Goal: Task Accomplishment & Management: Complete application form

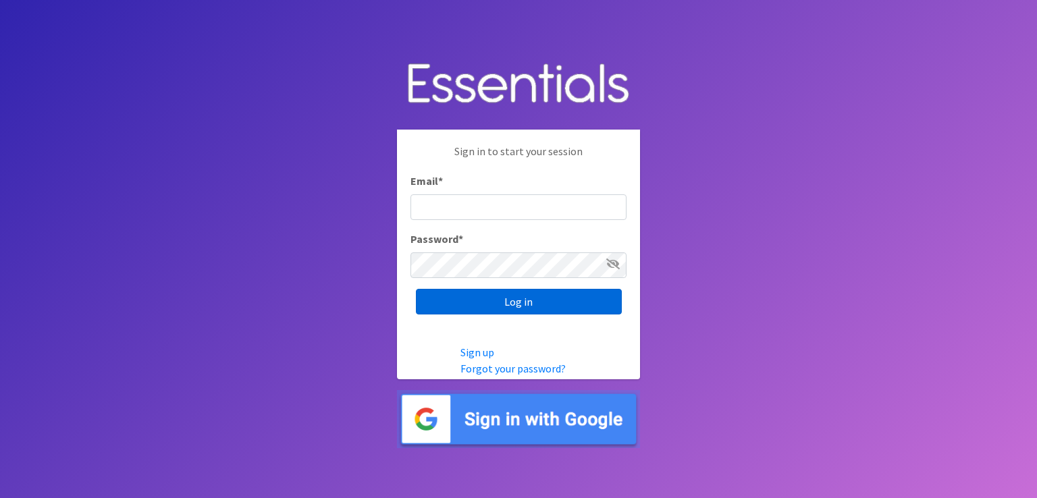
type input "[EMAIL_ADDRESS][DOMAIN_NAME]"
click at [539, 307] on input "Log in" at bounding box center [519, 302] width 206 height 26
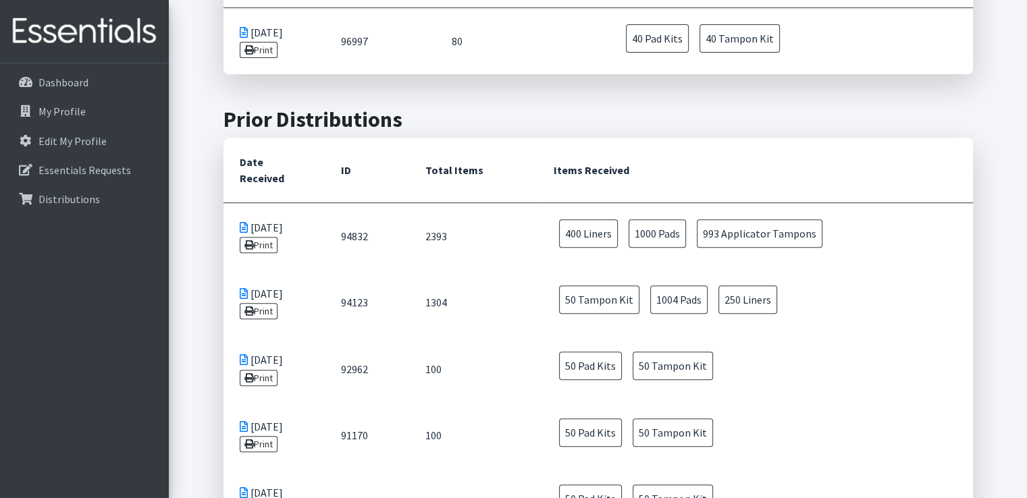
scroll to position [208, 0]
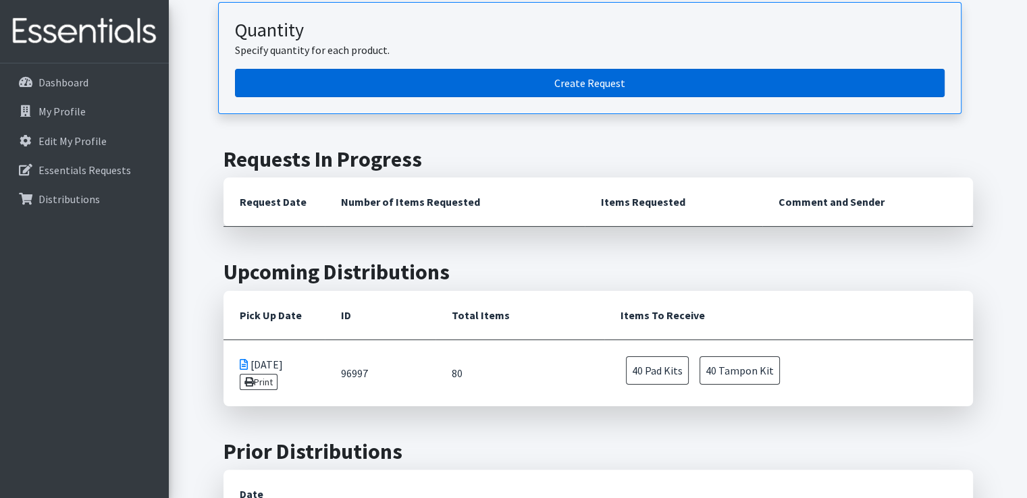
drag, startPoint x: 544, startPoint y: 76, endPoint x: 575, endPoint y: 77, distance: 31.8
click at [544, 76] on link "Create Request" at bounding box center [590, 83] width 710 height 28
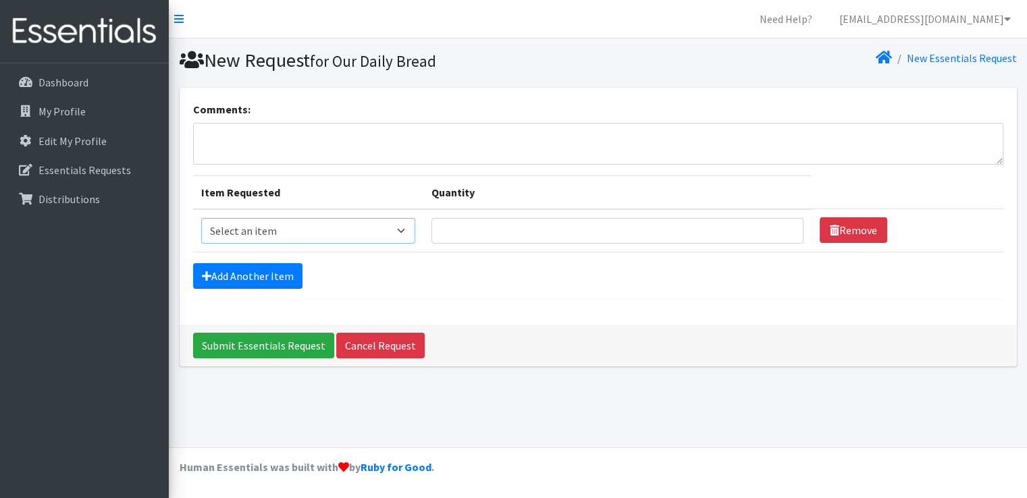
click at [397, 230] on select "Select an item Pad Kits Tampon Kit" at bounding box center [308, 231] width 214 height 26
select select "12263"
click at [201, 218] on select "Select an item Pad Kits Tampon Kit" at bounding box center [308, 231] width 214 height 26
click at [478, 233] on input "Quantity" at bounding box center [617, 231] width 372 height 26
type input "60"
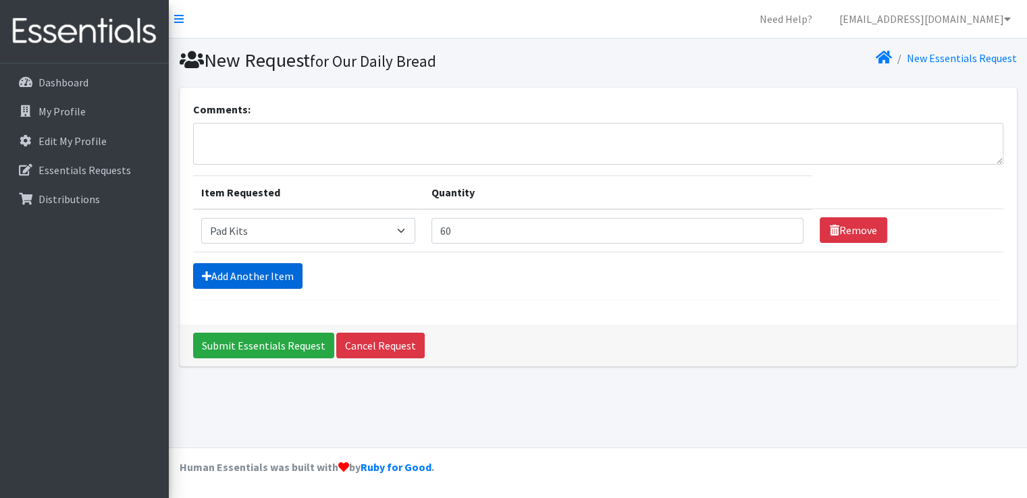
click at [246, 283] on link "Add Another Item" at bounding box center [247, 276] width 109 height 26
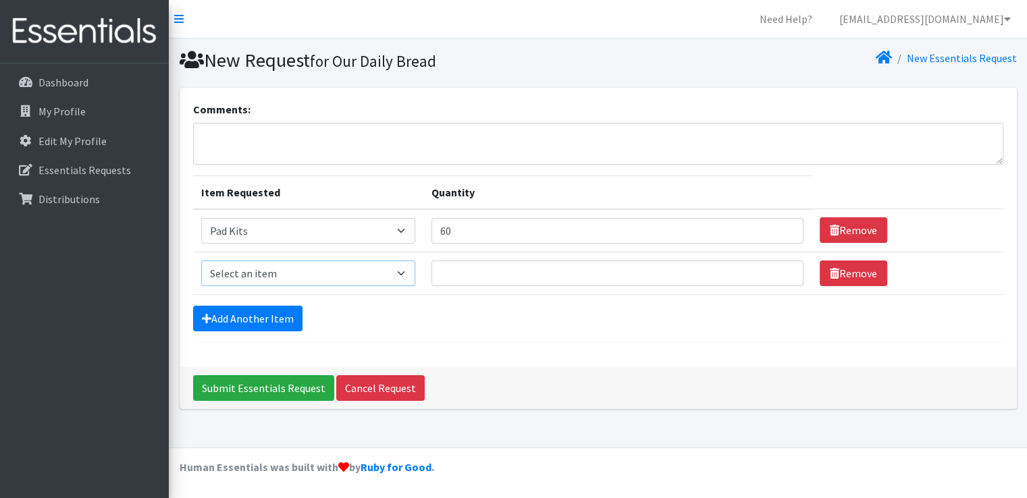
click at [363, 272] on select "Select an item Pad Kits Tampon Kit" at bounding box center [308, 274] width 214 height 26
select select "12262"
click at [201, 261] on select "Select an item Pad Kits Tampon Kit" at bounding box center [308, 274] width 214 height 26
click at [478, 278] on input "Quantity" at bounding box center [617, 274] width 372 height 26
type input "60"
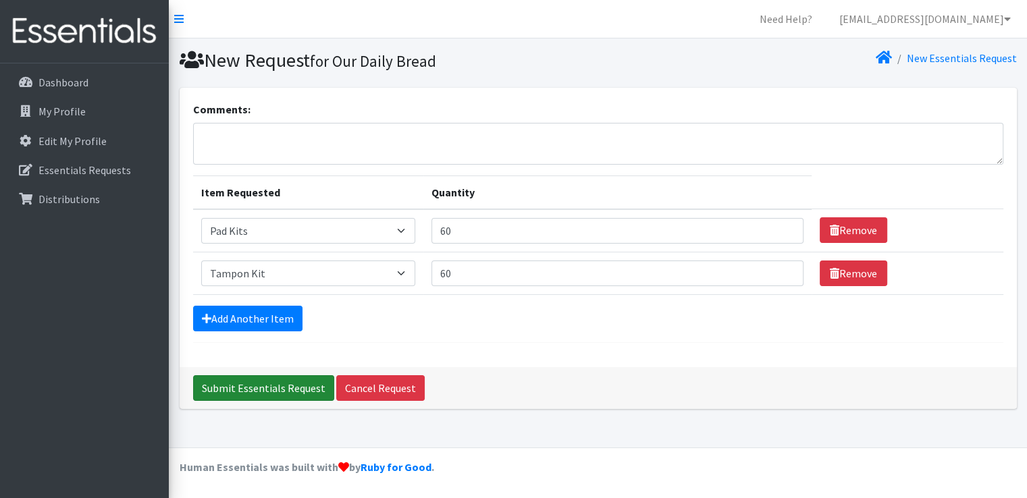
click at [206, 379] on input "Submit Essentials Request" at bounding box center [263, 388] width 141 height 26
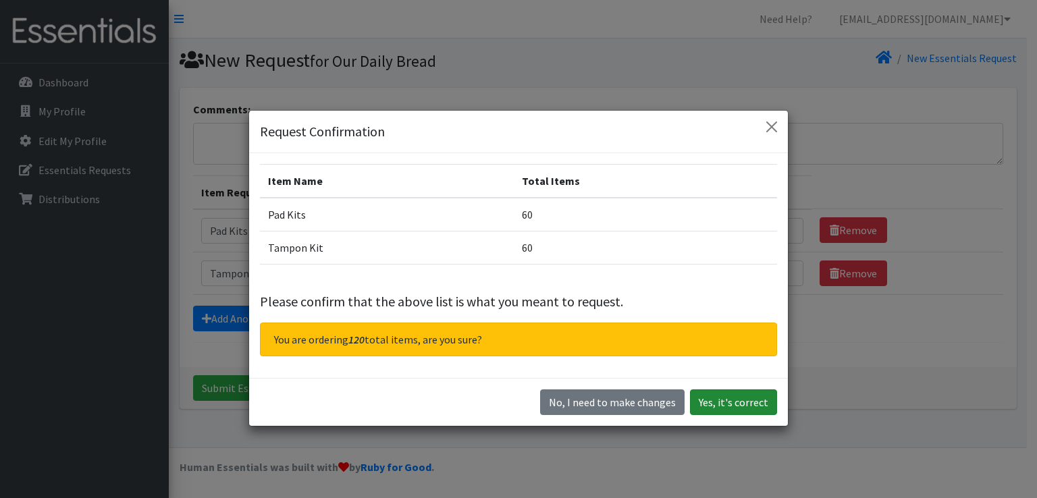
click at [730, 390] on button "Yes, it's correct" at bounding box center [733, 403] width 87 height 26
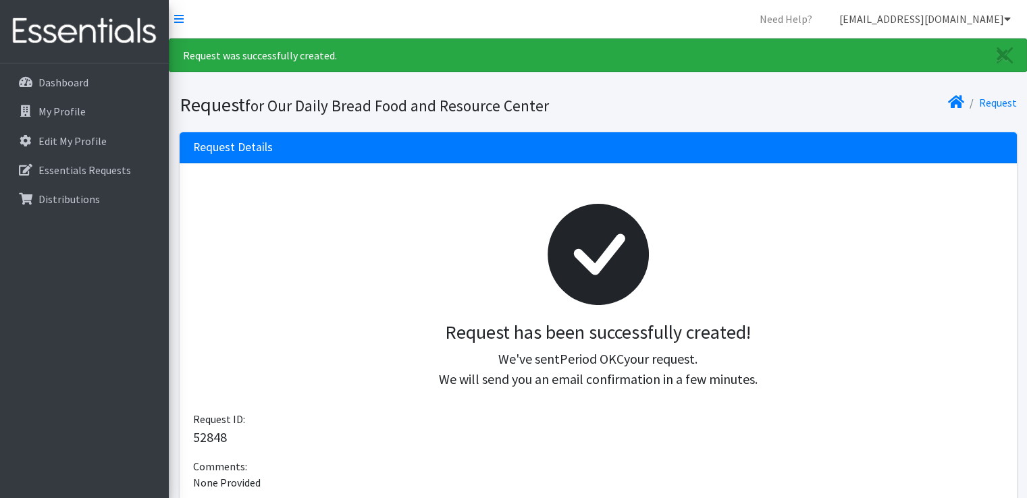
click at [976, 14] on link "[EMAIL_ADDRESS][DOMAIN_NAME]" at bounding box center [924, 18] width 193 height 27
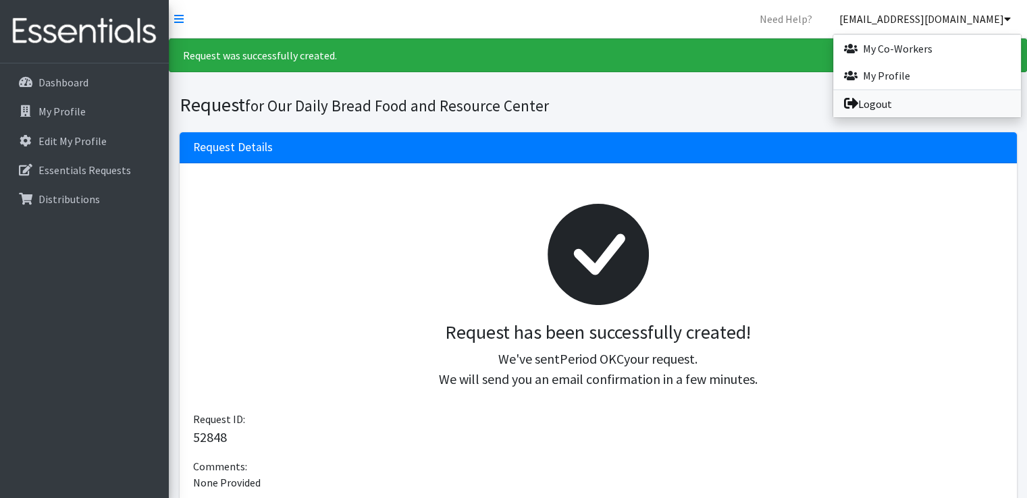
click at [893, 111] on link "Logout" at bounding box center [927, 103] width 188 height 27
